Goal: Find specific page/section: Find specific page/section

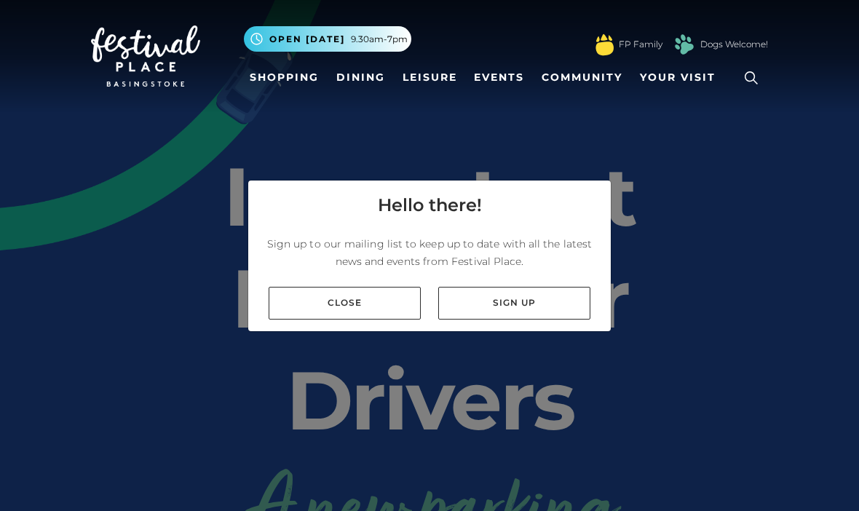
click at [381, 319] on link "Close" at bounding box center [345, 303] width 152 height 33
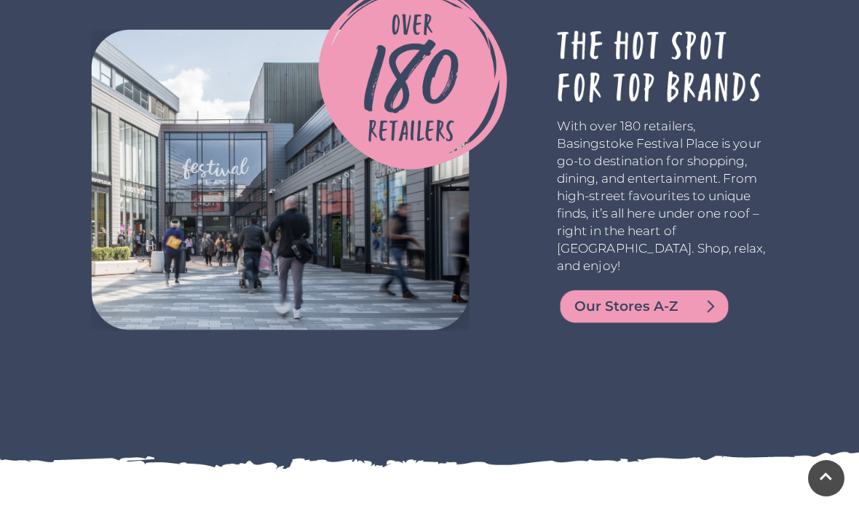
scroll to position [2864, 0]
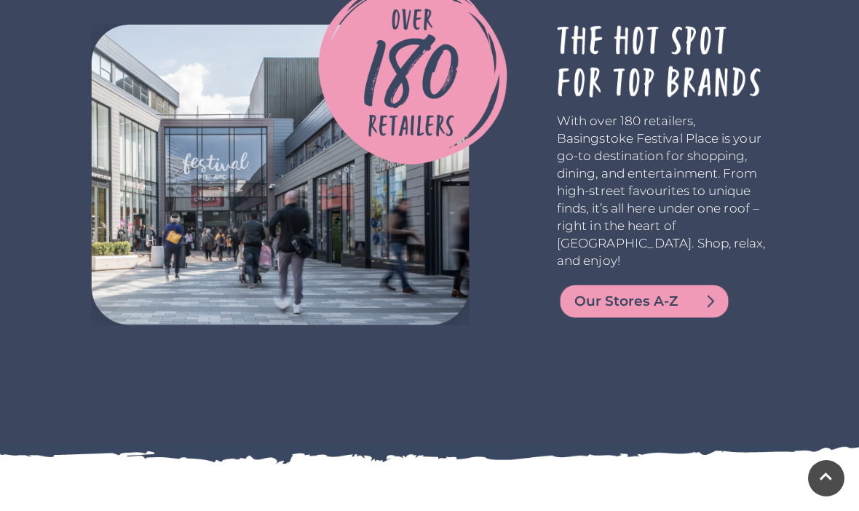
click at [675, 311] on span "Our Stores A-Z" at bounding box center [661, 301] width 175 height 20
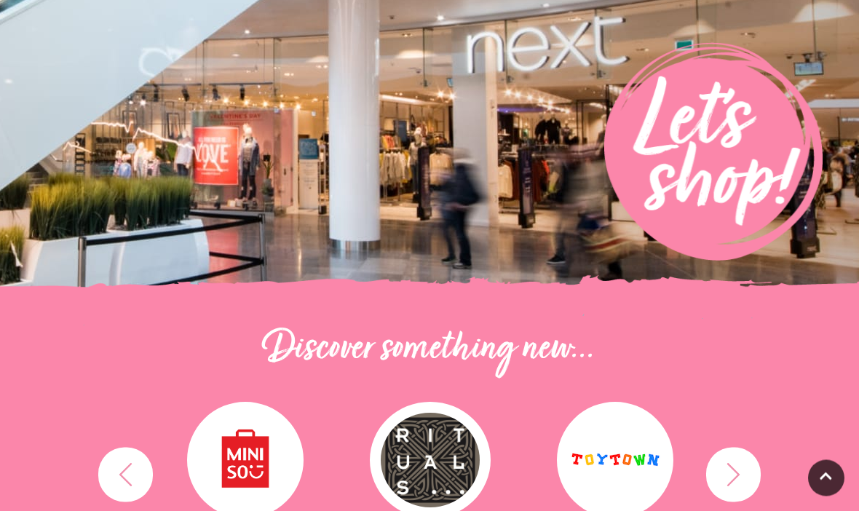
scroll to position [213, 0]
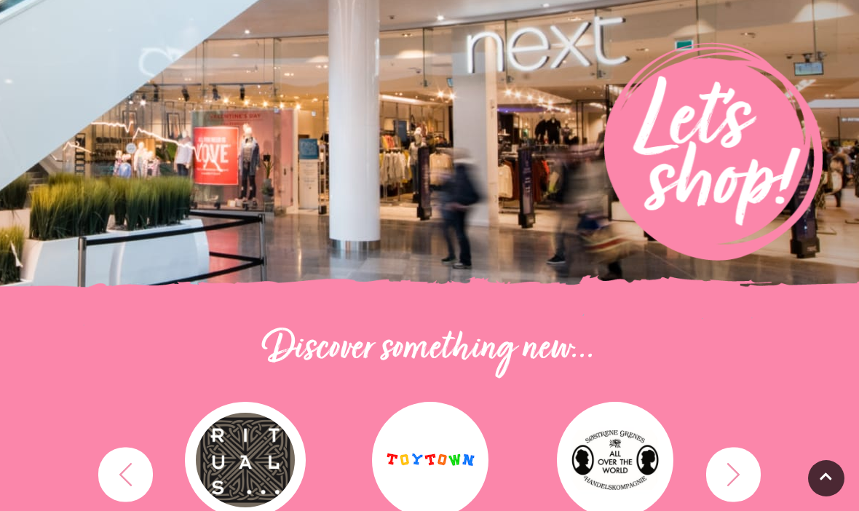
click at [52, 221] on img at bounding box center [429, 41] width 859 height 509
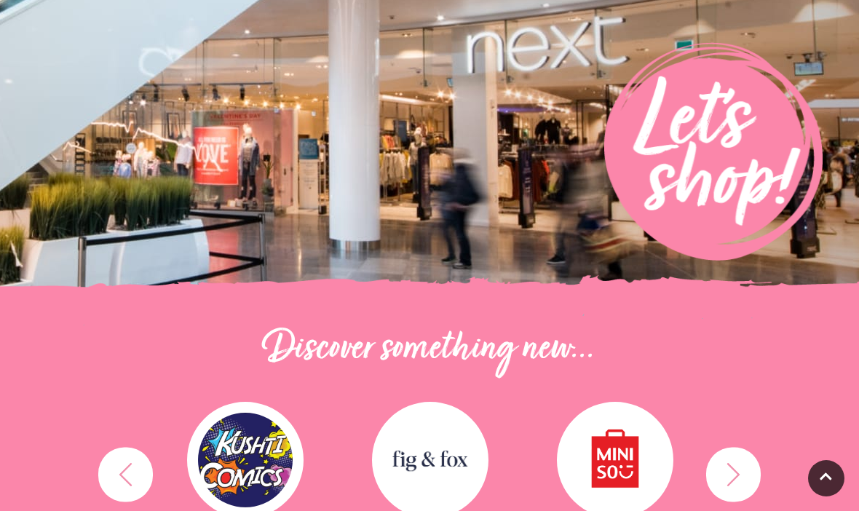
click at [433, 464] on img at bounding box center [430, 460] width 116 height 116
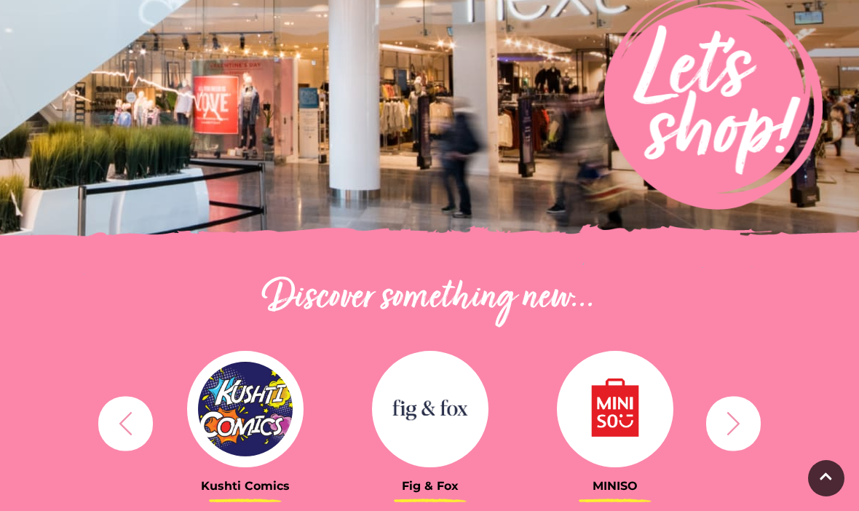
click at [125, 422] on icon "button" at bounding box center [125, 423] width 27 height 27
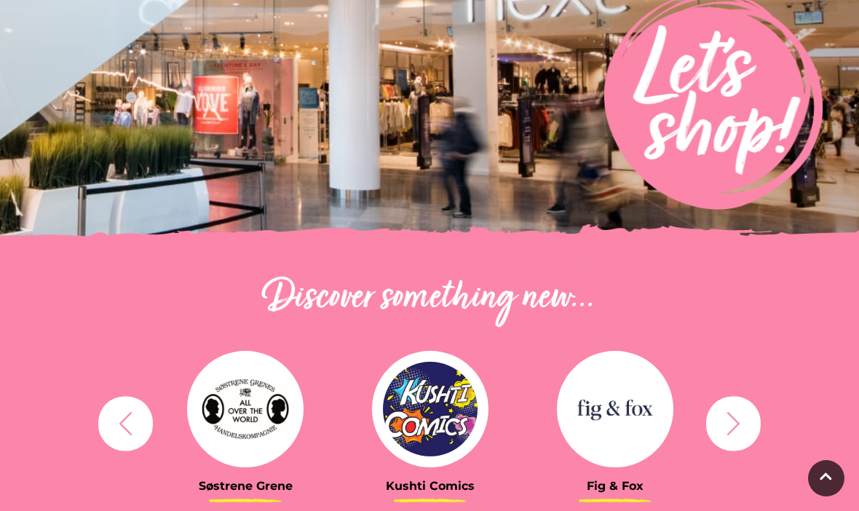
click at [130, 426] on icon "button" at bounding box center [125, 423] width 27 height 27
click at [127, 429] on icon "button" at bounding box center [125, 422] width 12 height 23
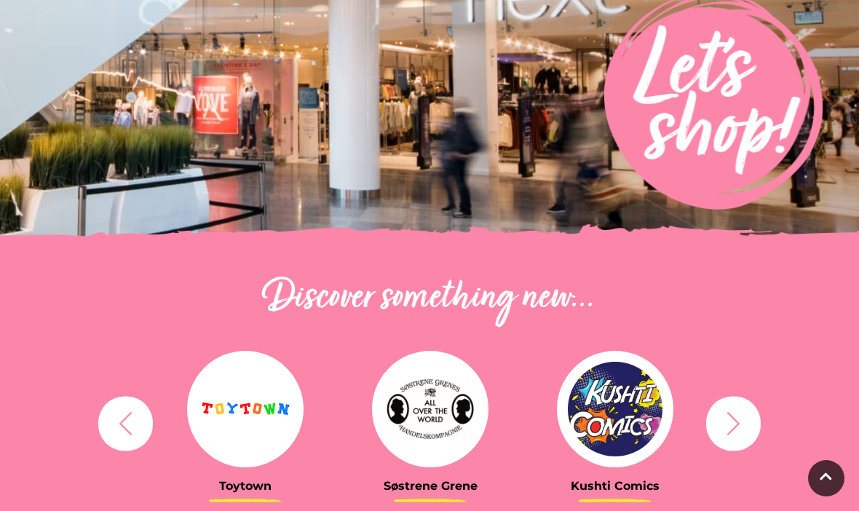
click at [137, 427] on icon "button" at bounding box center [125, 423] width 27 height 27
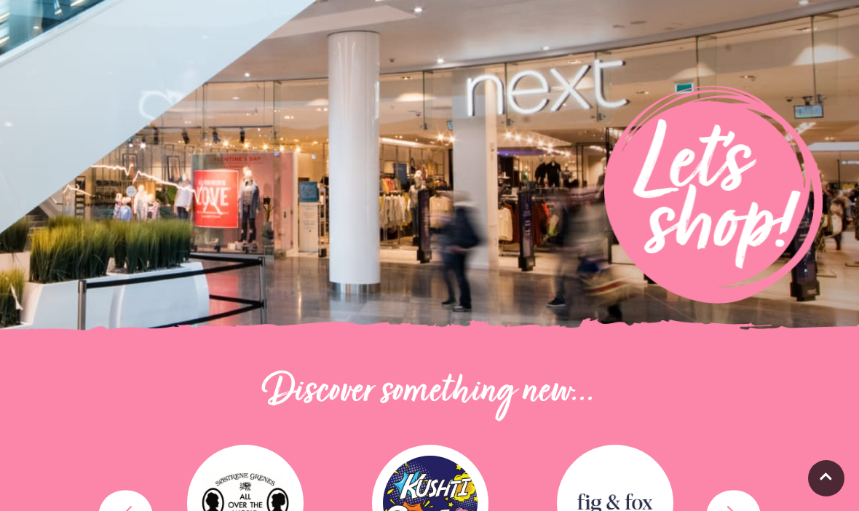
scroll to position [169, 0]
click at [742, 219] on img at bounding box center [713, 195] width 218 height 218
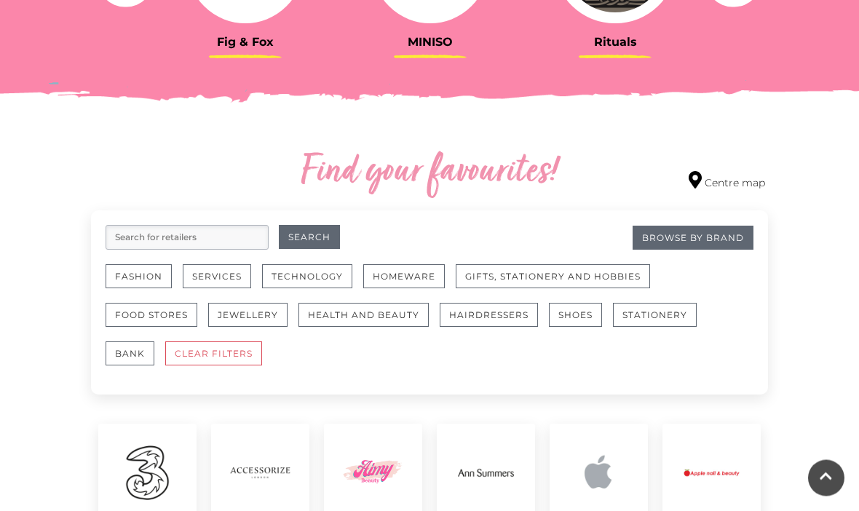
scroll to position [707, 0]
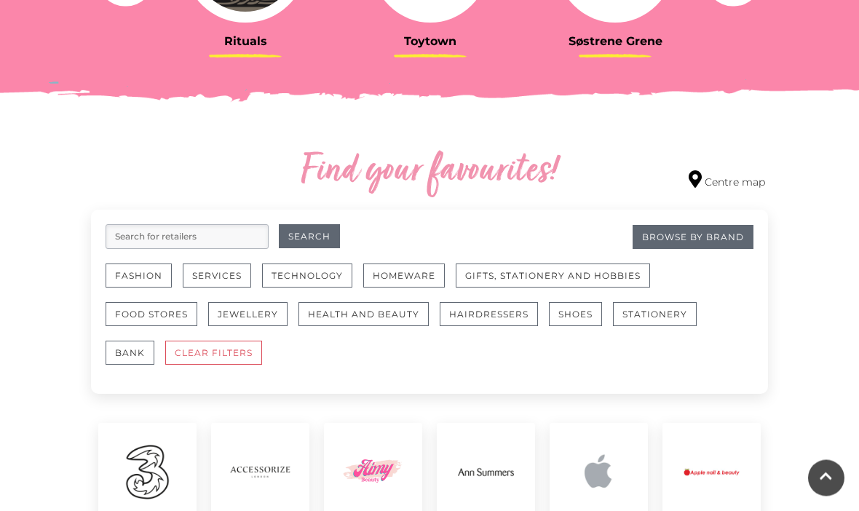
click at [130, 277] on button "Fashion" at bounding box center [139, 276] width 66 height 24
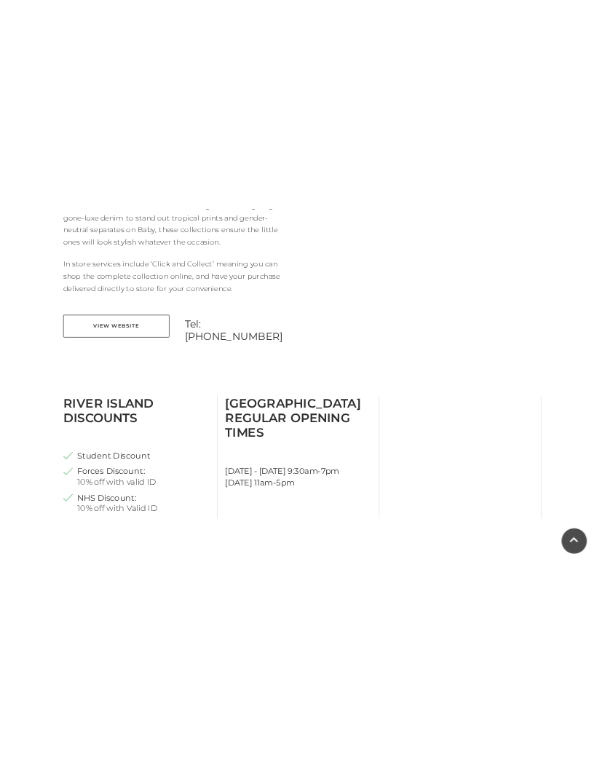
scroll to position [916, 0]
